Goal: Find specific page/section: Find specific page/section

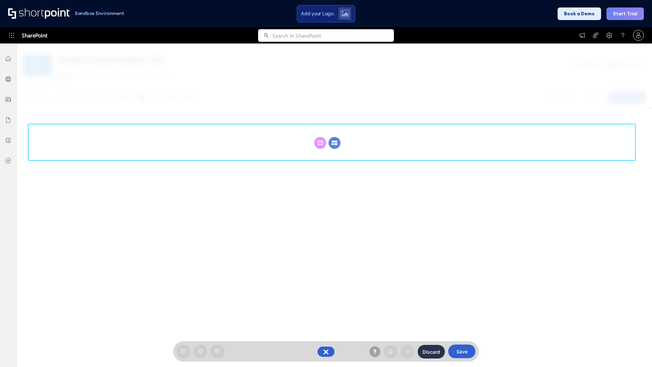
scroll to position [93, 0]
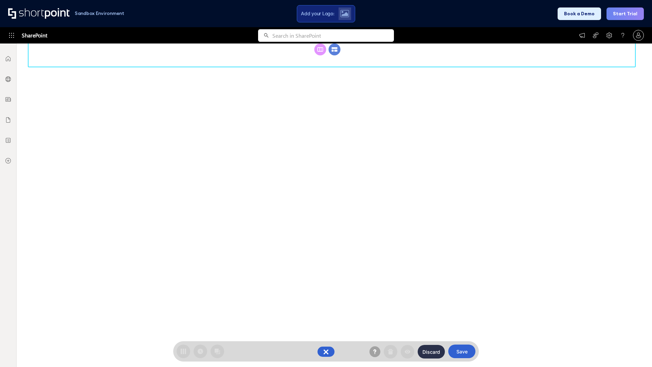
click at [334, 55] on circle at bounding box center [335, 49] width 12 height 12
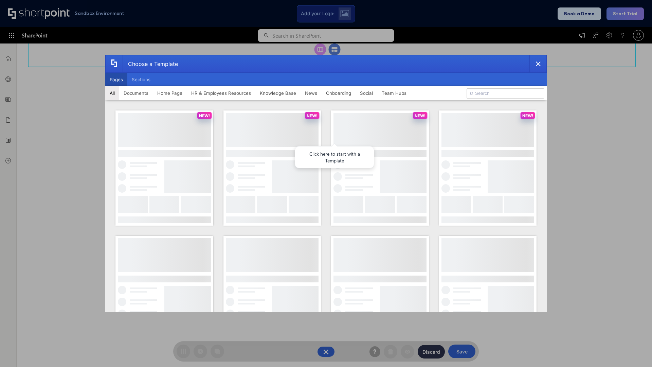
scroll to position [0, 0]
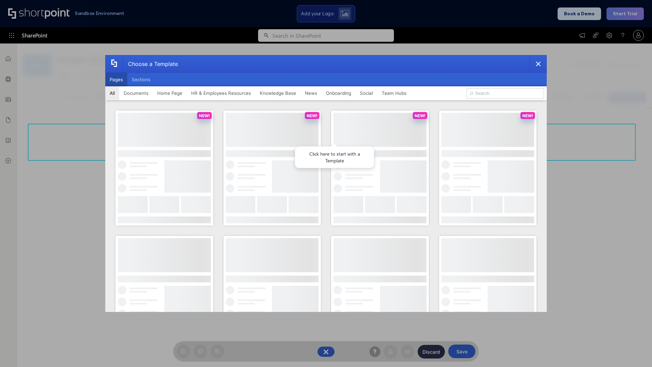
click at [116, 79] on button "Pages" at bounding box center [116, 80] width 22 height 14
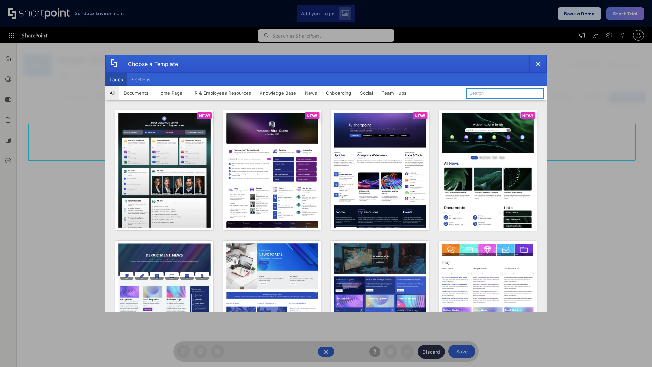
type input "News Portal 2"
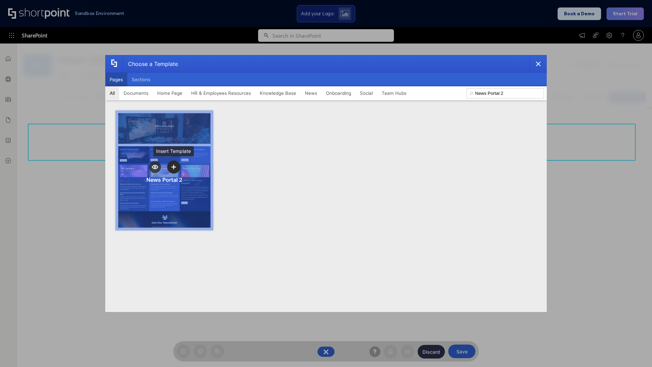
click at [173, 167] on icon "template selector" at bounding box center [173, 166] width 5 height 5
